Goal: Task Accomplishment & Management: Use online tool/utility

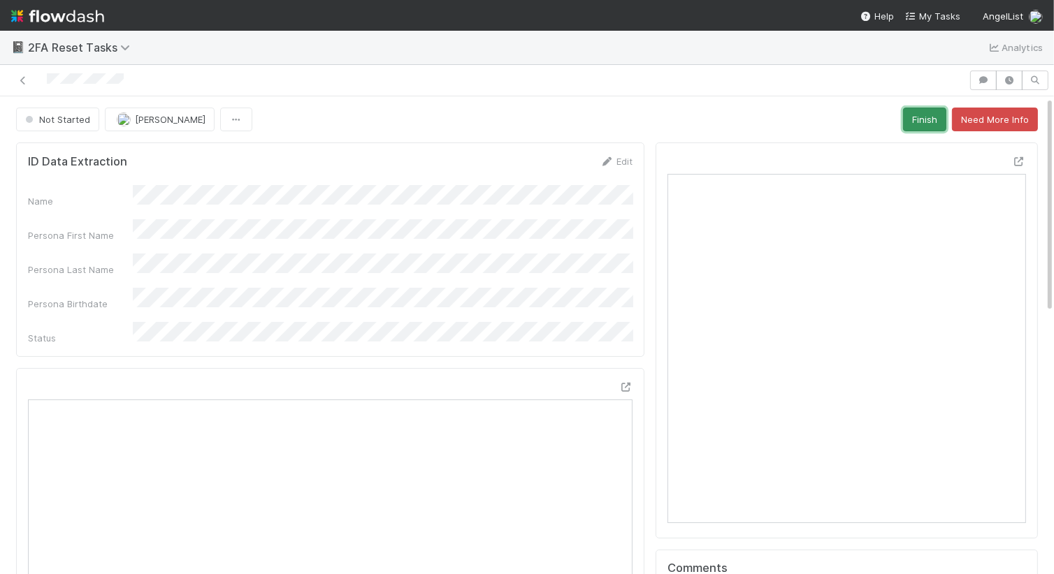
click at [932, 120] on button "Finish" at bounding box center [924, 120] width 43 height 24
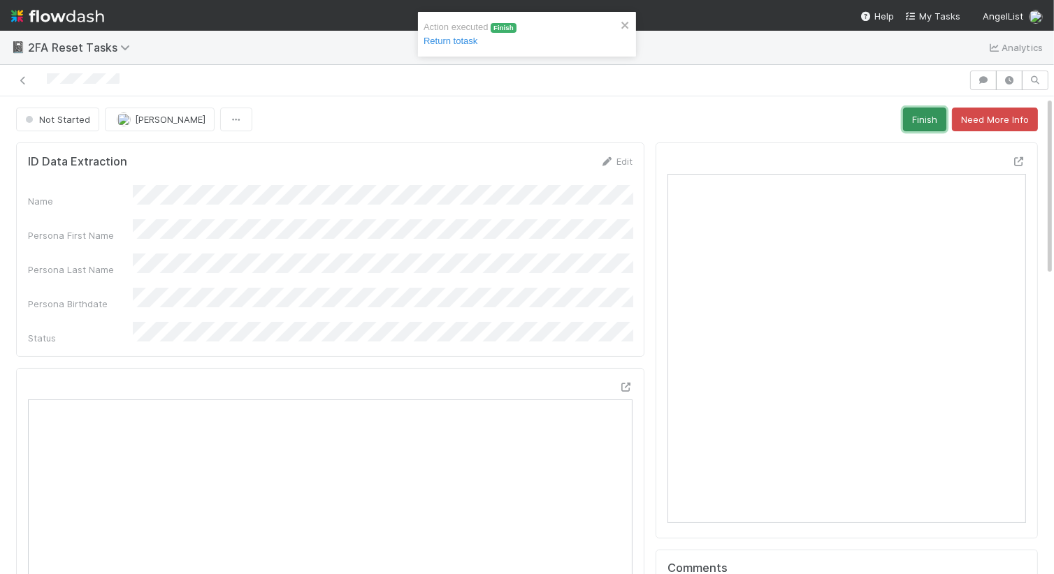
click at [924, 124] on button "Finish" at bounding box center [924, 120] width 43 height 24
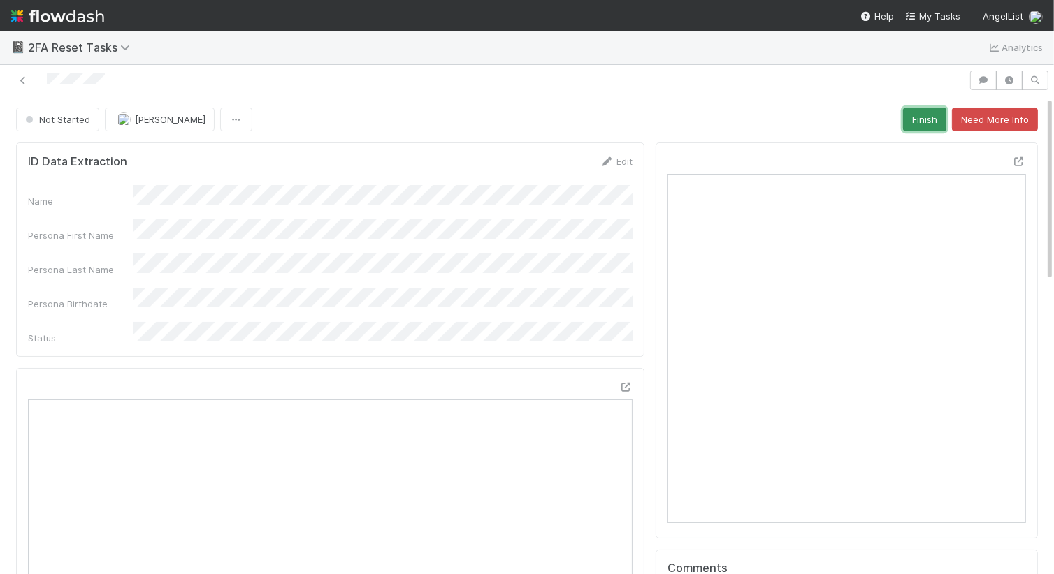
click at [919, 125] on button "Finish" at bounding box center [924, 120] width 43 height 24
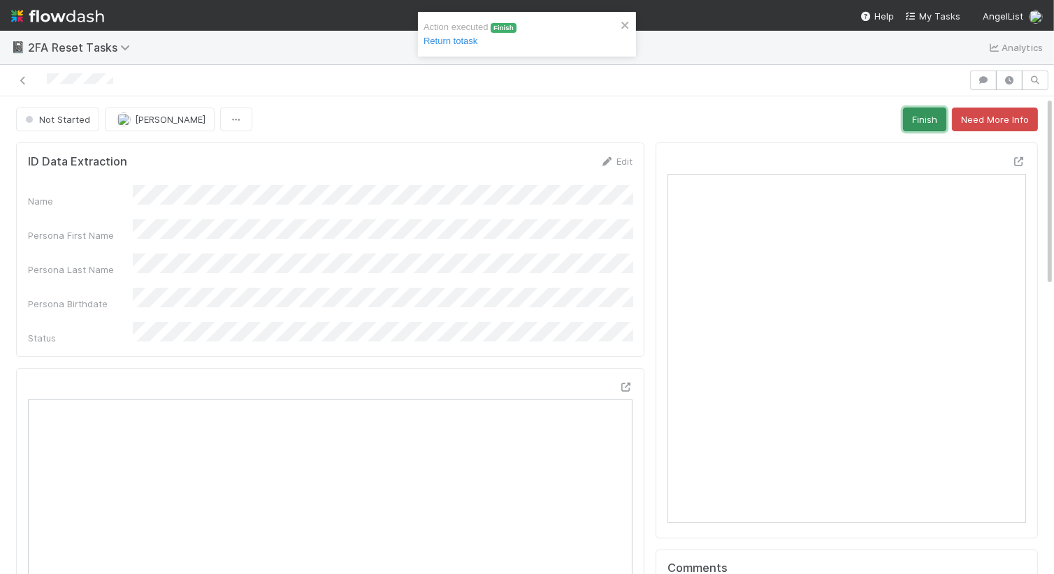
click at [931, 123] on button "Finish" at bounding box center [924, 120] width 43 height 24
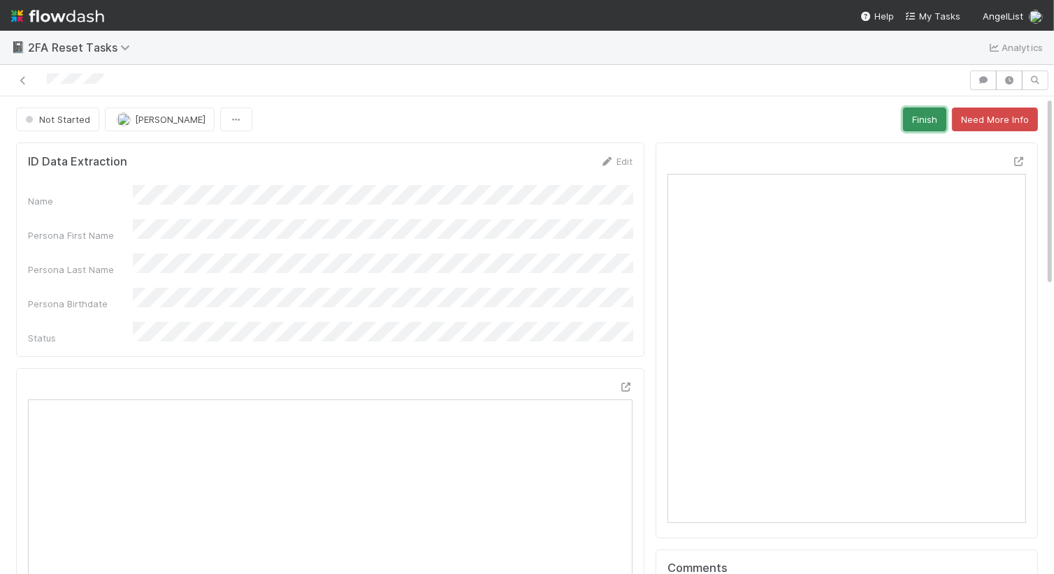
click at [922, 118] on button "Finish" at bounding box center [924, 120] width 43 height 24
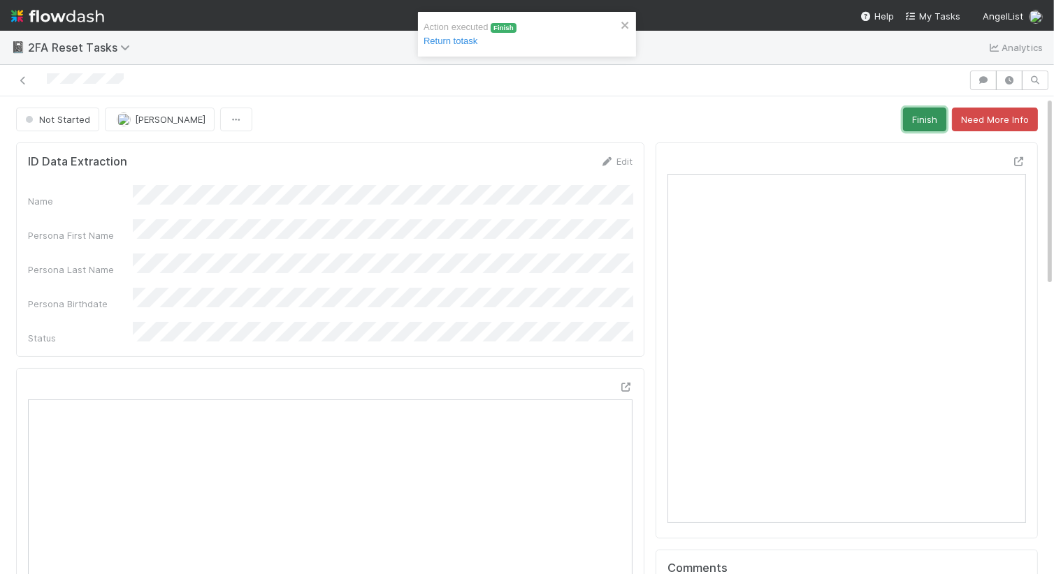
click at [911, 124] on button "Finish" at bounding box center [924, 120] width 43 height 24
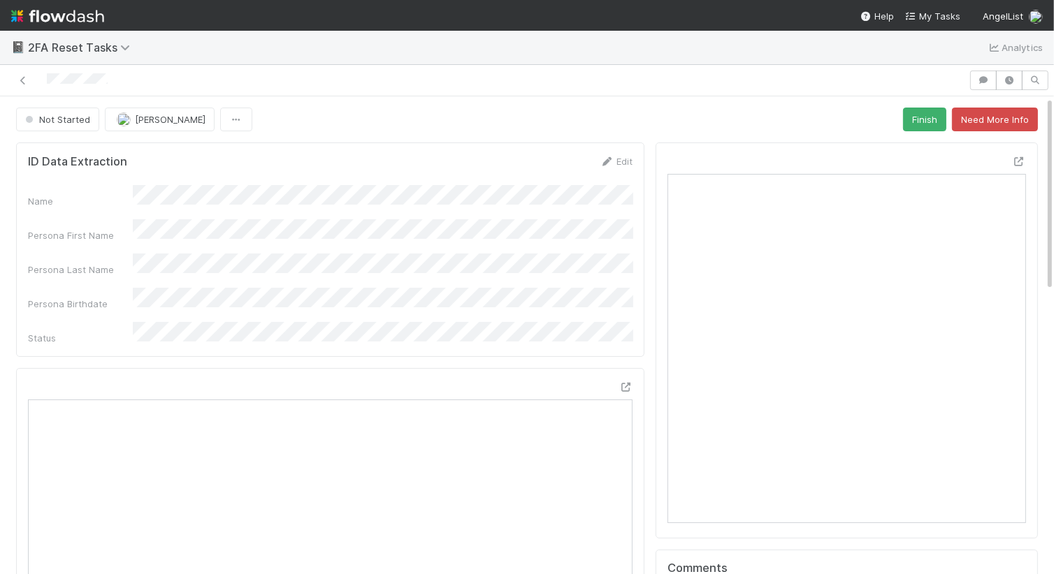
click at [921, 125] on button "Finish" at bounding box center [924, 120] width 43 height 24
click at [918, 120] on button "Finish" at bounding box center [924, 120] width 43 height 24
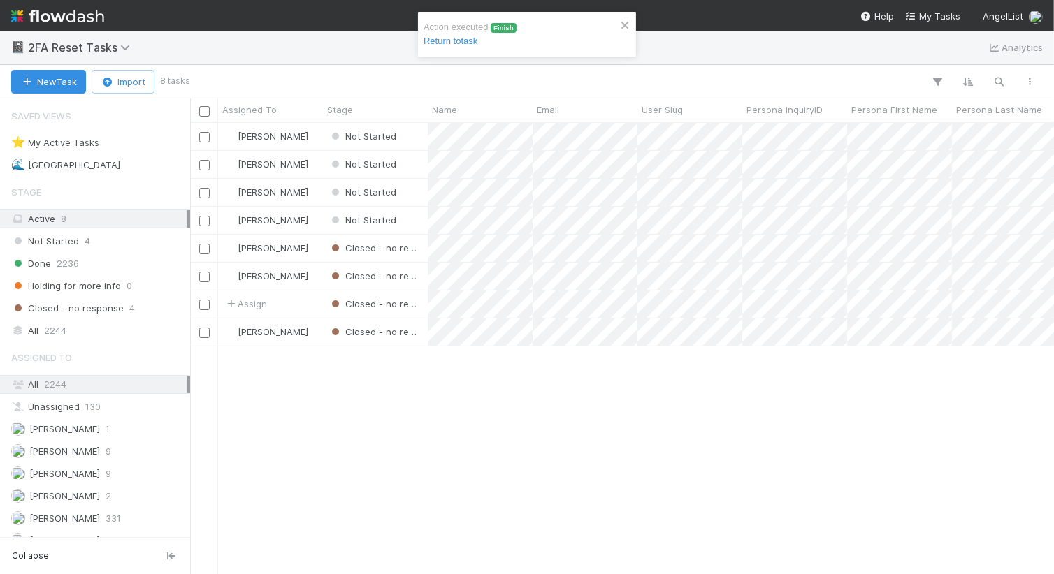
scroll to position [451, 863]
